Goal: Navigation & Orientation: Go to known website

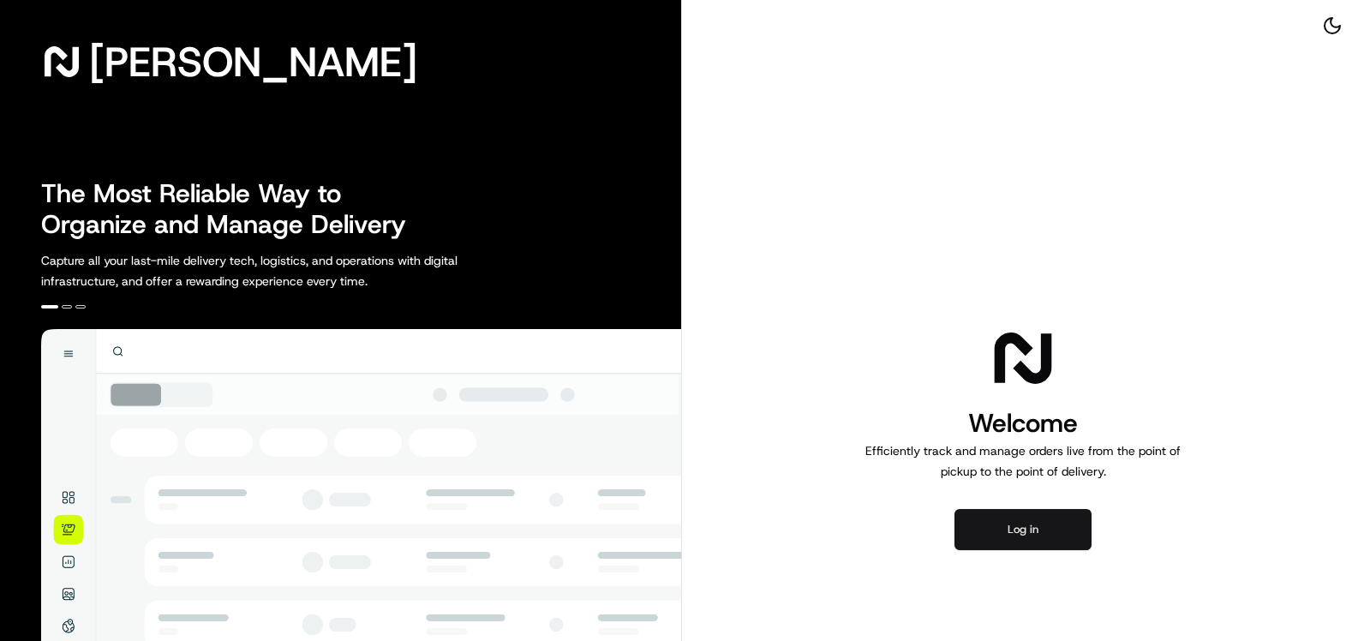
click at [1032, 537] on button "Log in" at bounding box center [1023, 529] width 137 height 41
